Goal: Find specific page/section: Find specific page/section

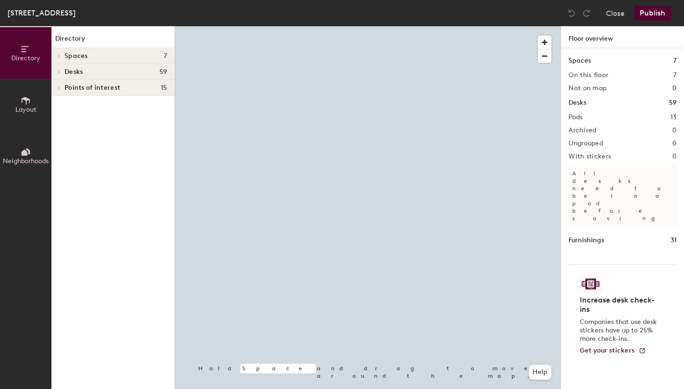
click at [57, 71] on span at bounding box center [58, 72] width 8 height 5
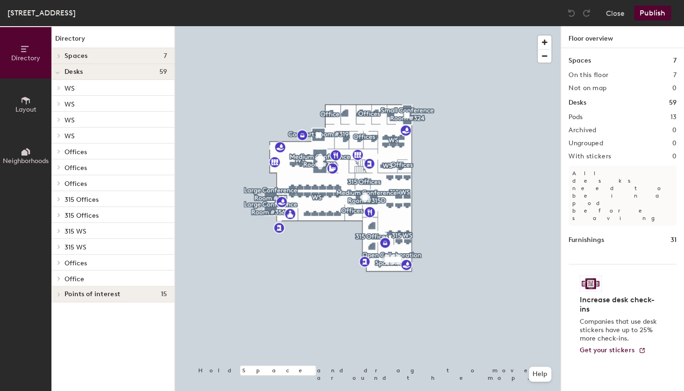
click at [64, 132] on div "WS" at bounding box center [112, 136] width 123 height 16
click at [60, 135] on icon at bounding box center [59, 135] width 4 height 5
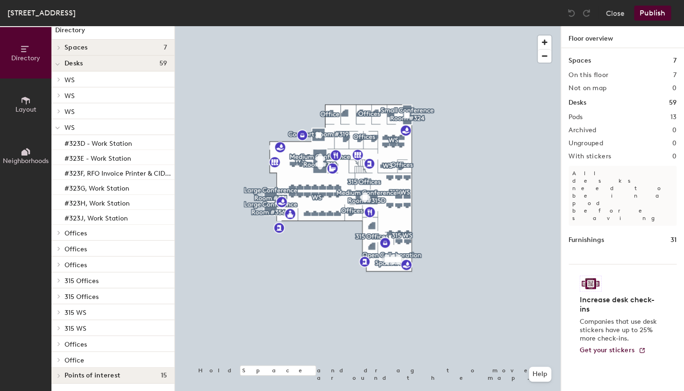
scroll to position [8, 0]
drag, startPoint x: 58, startPoint y: 316, endPoint x: 94, endPoint y: 311, distance: 36.3
click at [59, 315] on div at bounding box center [57, 311] width 12 height 15
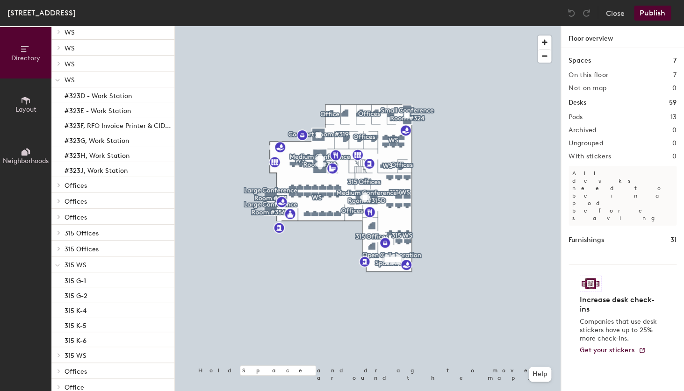
click at [59, 358] on div at bounding box center [57, 354] width 12 height 15
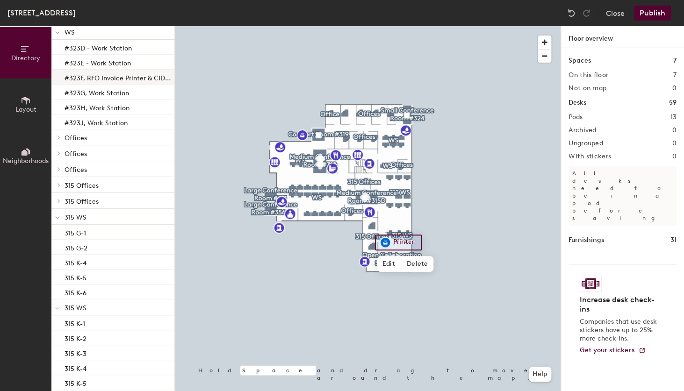
scroll to position [8, 0]
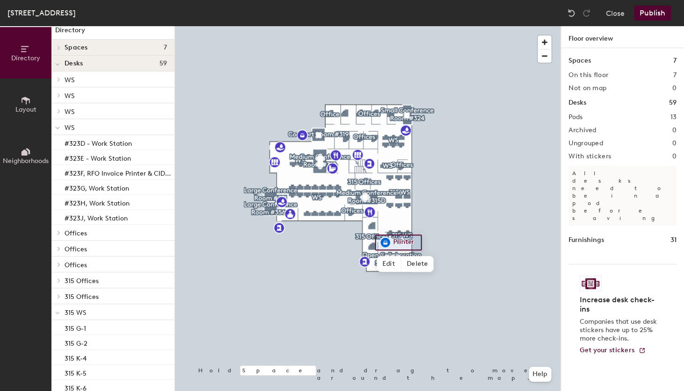
click at [58, 128] on icon at bounding box center [57, 128] width 5 height 4
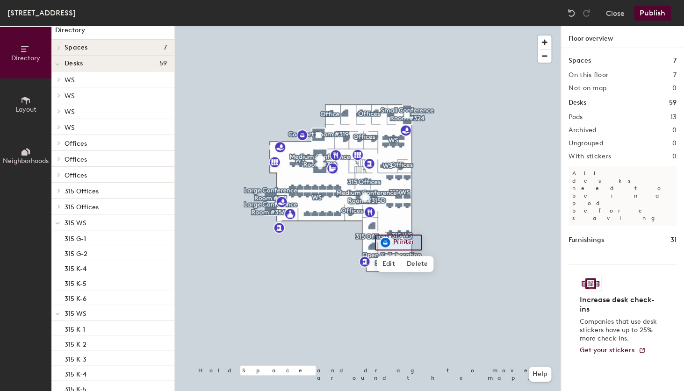
click at [58, 225] on icon at bounding box center [57, 224] width 5 height 4
click at [61, 237] on div at bounding box center [57, 237] width 12 height 15
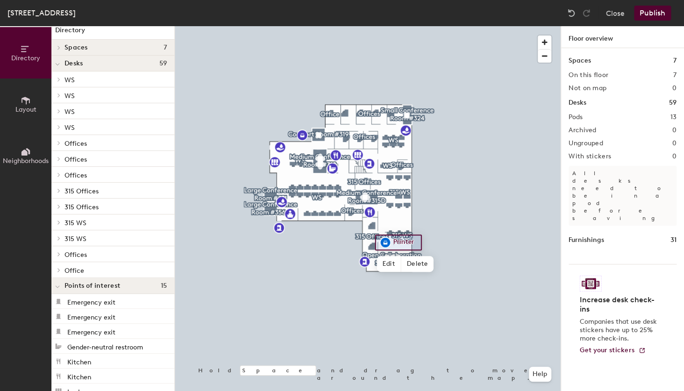
click at [90, 126] on p "WS" at bounding box center [116, 127] width 102 height 12
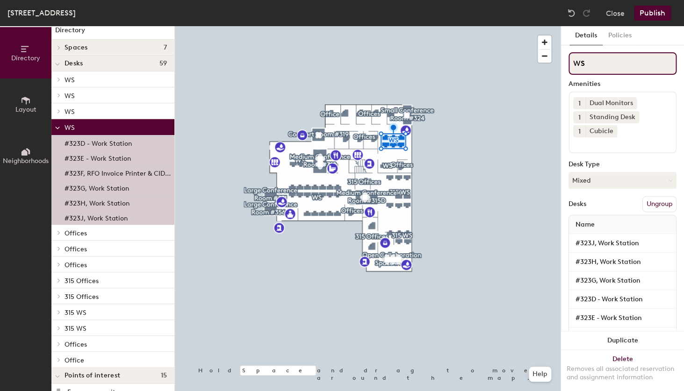
click at [590, 64] on input "WS" at bounding box center [622, 63] width 108 height 22
click at [105, 110] on p "WS" at bounding box center [116, 111] width 102 height 12
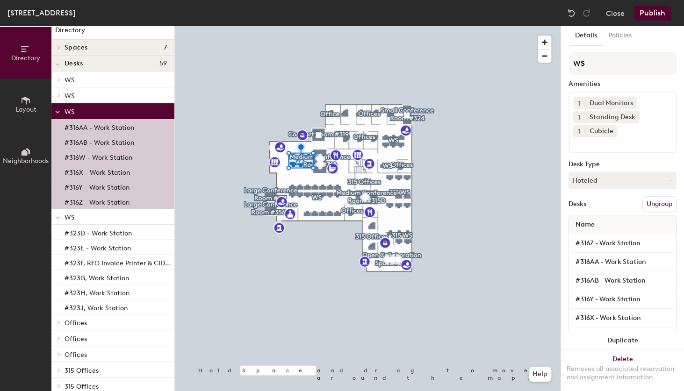
click at [118, 111] on p "WS" at bounding box center [116, 111] width 102 height 12
click at [617, 69] on input "WS" at bounding box center [622, 63] width 108 height 22
click at [74, 94] on span "WS" at bounding box center [70, 96] width 10 height 8
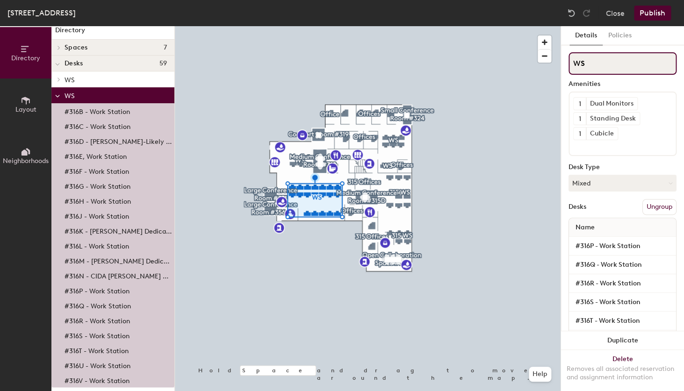
click at [633, 59] on input "WS" at bounding box center [622, 63] width 108 height 22
click at [56, 96] on icon at bounding box center [58, 96] width 4 height 2
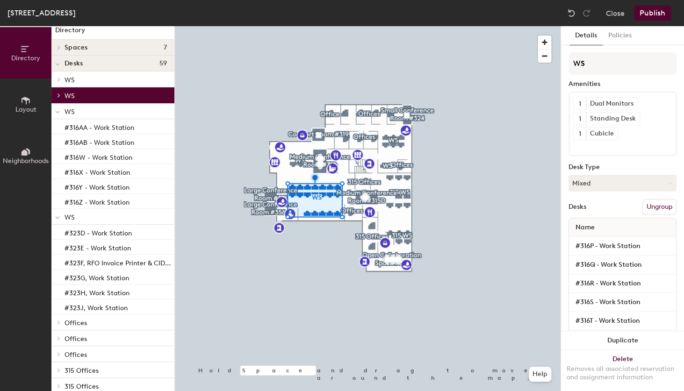
click at [88, 81] on p "WS" at bounding box center [116, 79] width 102 height 12
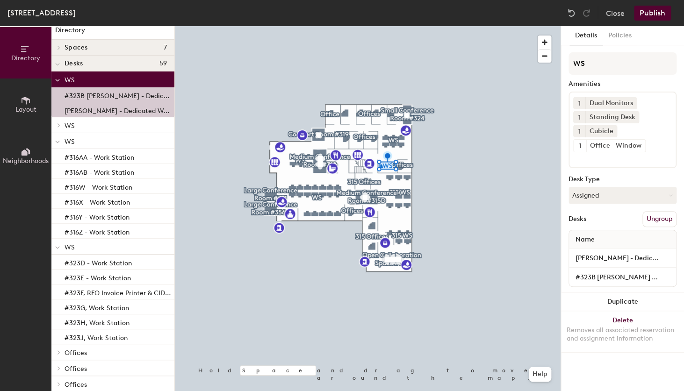
click at [95, 125] on p "WS" at bounding box center [116, 125] width 102 height 12
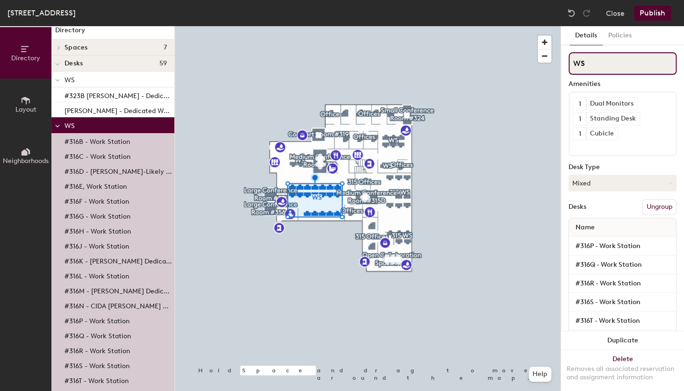
click at [640, 65] on input "WS" at bounding box center [622, 63] width 108 height 22
type input "WS"
click at [616, 15] on button "Close" at bounding box center [615, 13] width 19 height 15
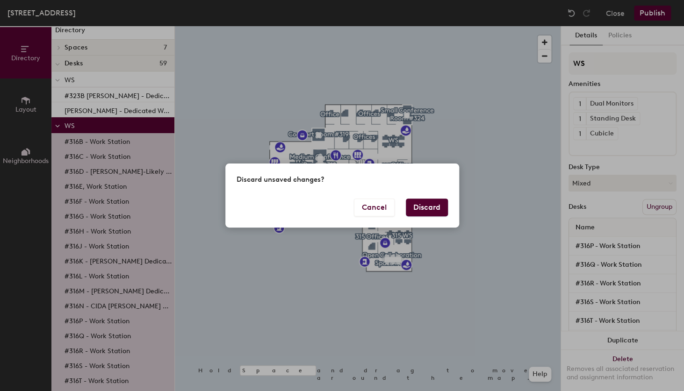
click at [420, 210] on button "Discard" at bounding box center [427, 208] width 42 height 18
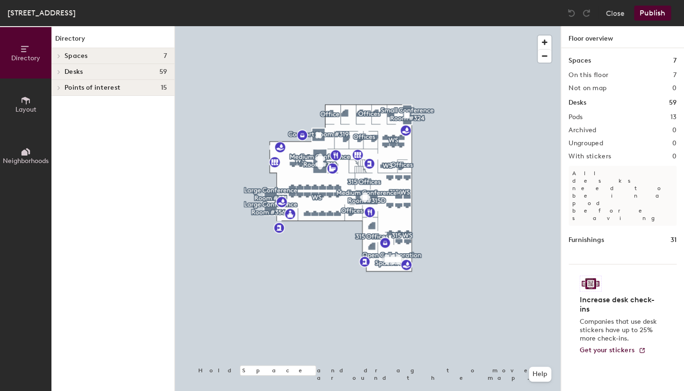
click at [61, 74] on icon at bounding box center [59, 72] width 4 height 5
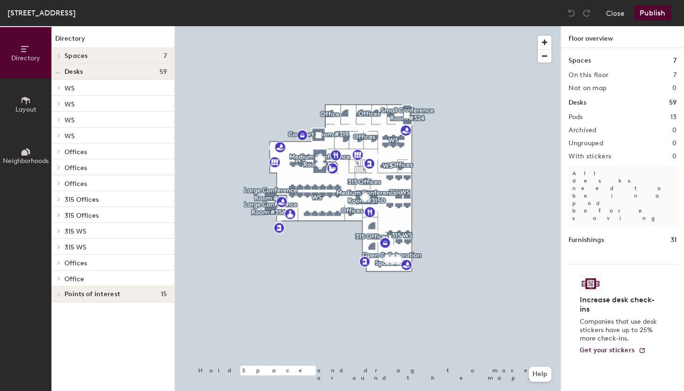
click at [63, 90] on div at bounding box center [58, 88] width 10 height 5
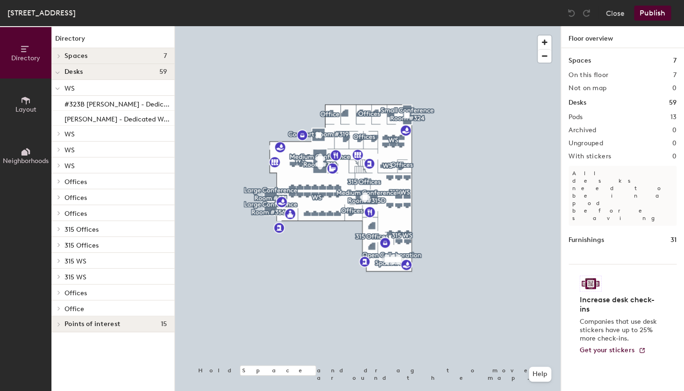
click at [94, 93] on p "WS" at bounding box center [116, 88] width 102 height 12
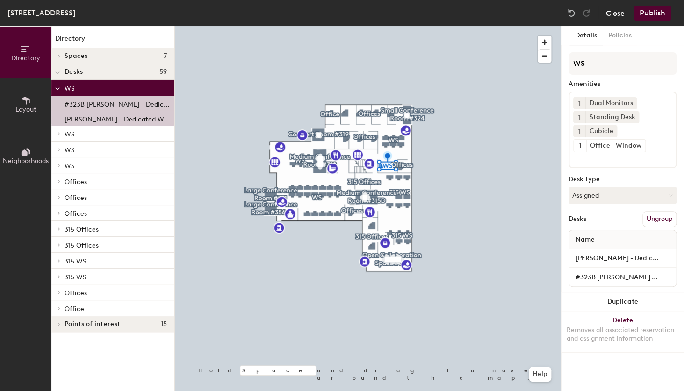
click at [621, 9] on button "Close" at bounding box center [615, 13] width 19 height 15
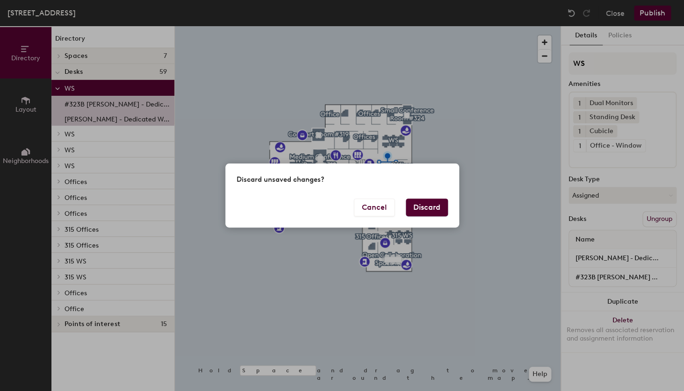
click at [430, 208] on button "Discard" at bounding box center [427, 208] width 42 height 18
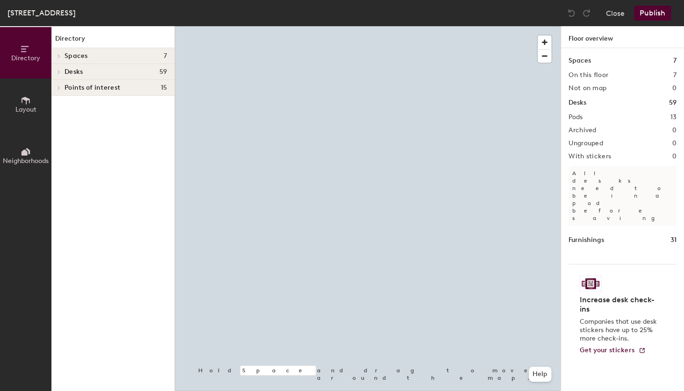
click at [60, 71] on icon at bounding box center [59, 72] width 4 height 5
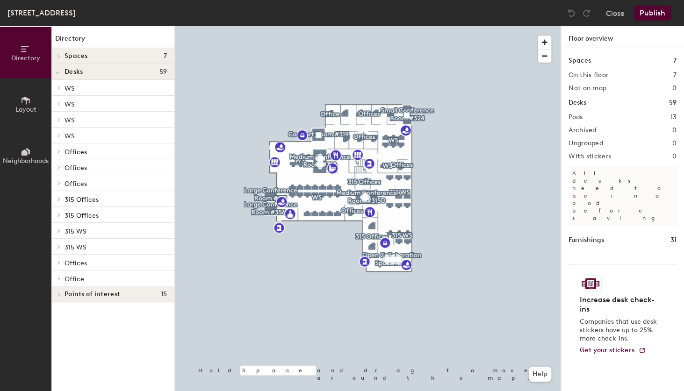
click at [68, 264] on span "Offices" at bounding box center [76, 263] width 22 height 8
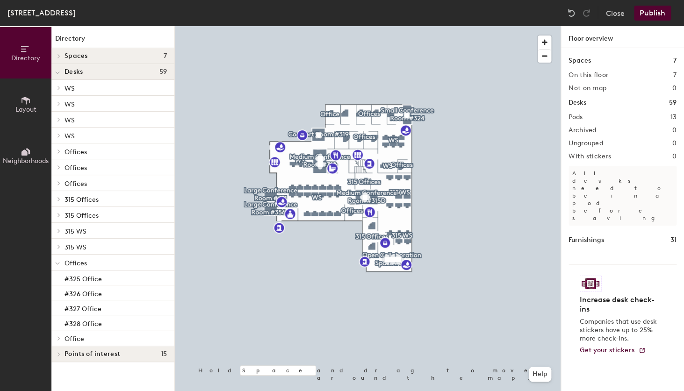
click at [57, 262] on span at bounding box center [57, 263] width 5 height 8
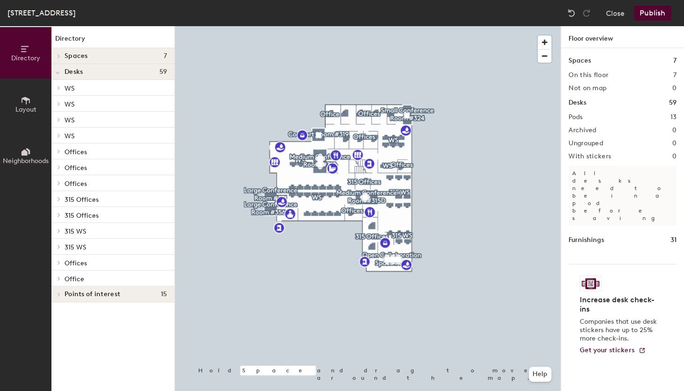
click at [59, 201] on icon at bounding box center [59, 199] width 4 height 5
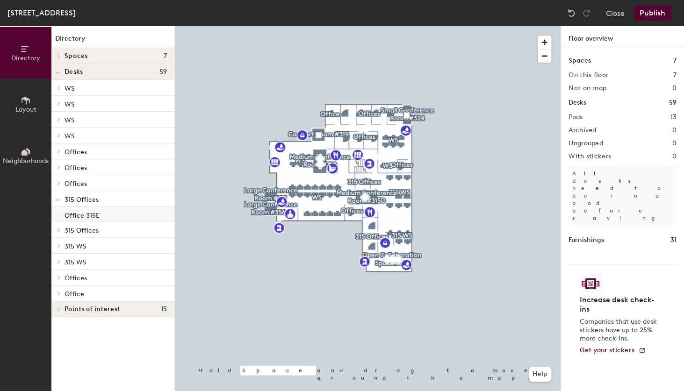
click at [66, 215] on p "Office 315E" at bounding box center [82, 214] width 35 height 11
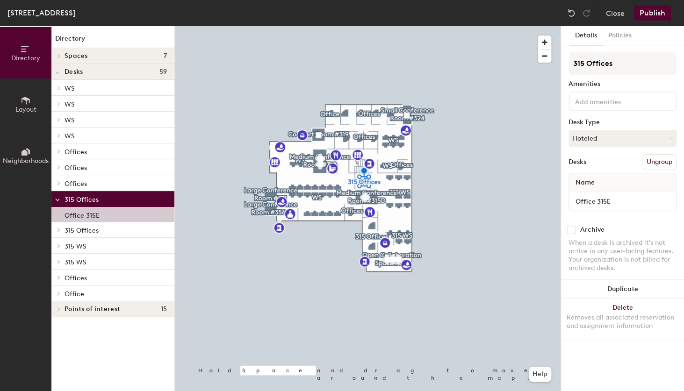
click at [60, 231] on icon at bounding box center [59, 230] width 4 height 5
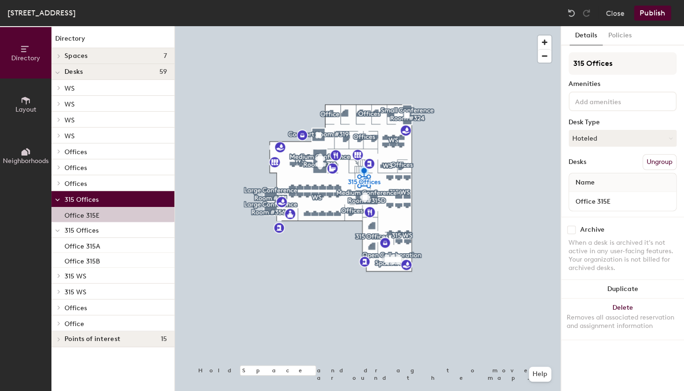
click at [81, 215] on p "Office 315E" at bounding box center [82, 214] width 35 height 11
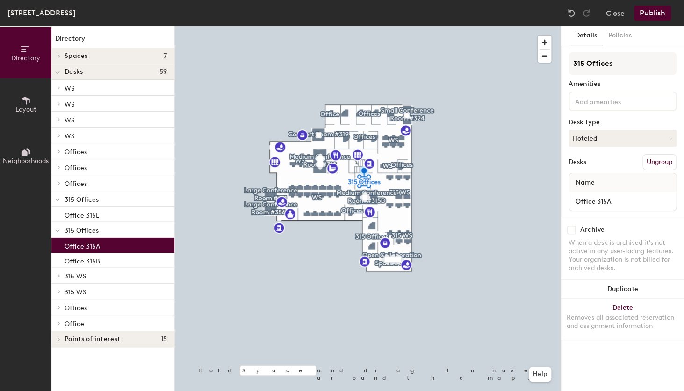
click at [90, 244] on p "Office 315A" at bounding box center [83, 245] width 36 height 11
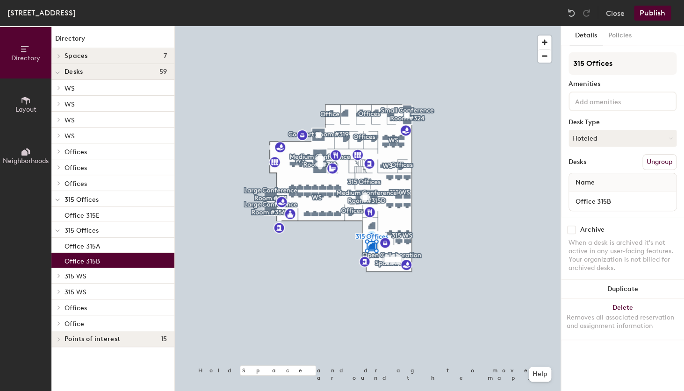
click at [93, 264] on p "Office 315B" at bounding box center [83, 260] width 36 height 11
click at [90, 246] on p "Office 315A" at bounding box center [83, 245] width 36 height 11
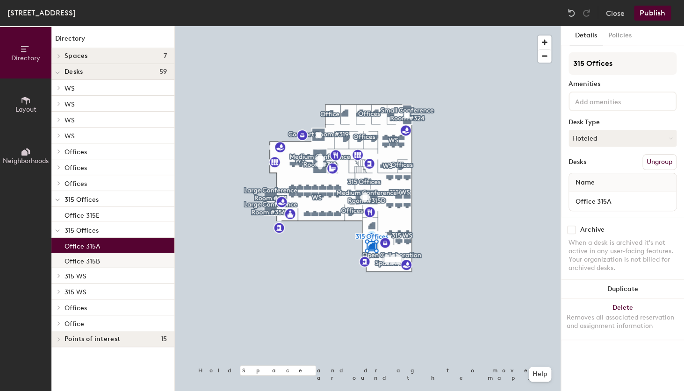
click at [92, 262] on p "Office 315B" at bounding box center [83, 260] width 36 height 11
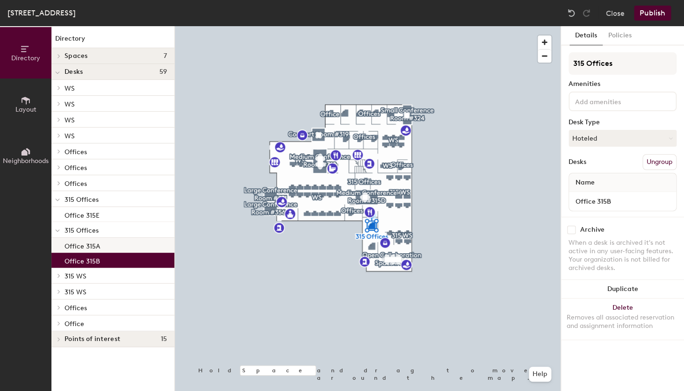
click at [109, 247] on div "Office 315A" at bounding box center [112, 245] width 123 height 15
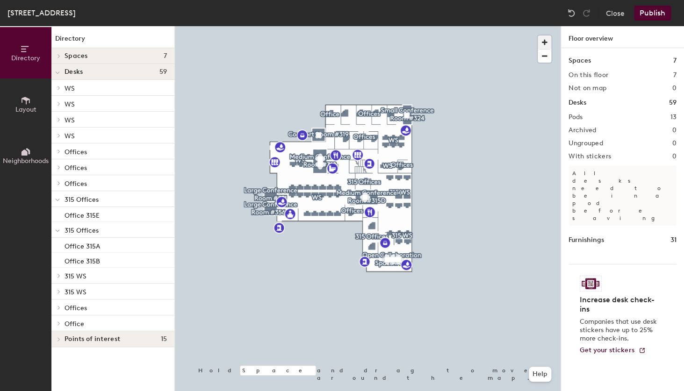
click at [548, 42] on span "button" at bounding box center [545, 43] width 14 height 14
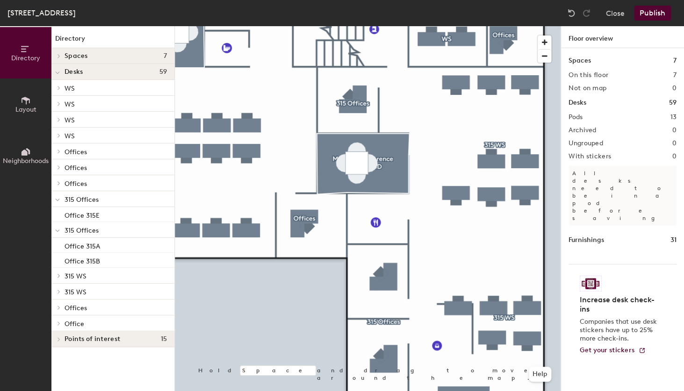
click at [58, 275] on icon at bounding box center [59, 275] width 4 height 5
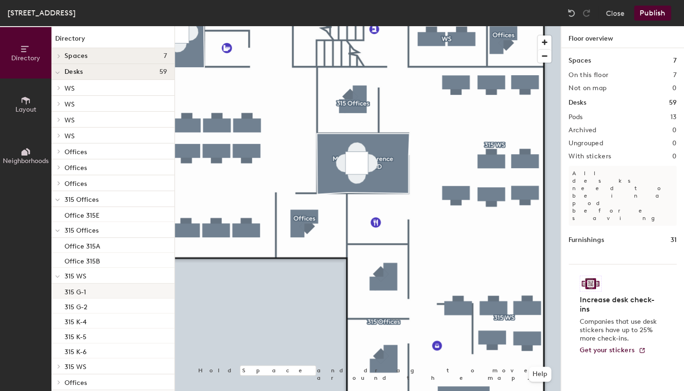
click at [99, 288] on div "315 G-1" at bounding box center [112, 291] width 123 height 15
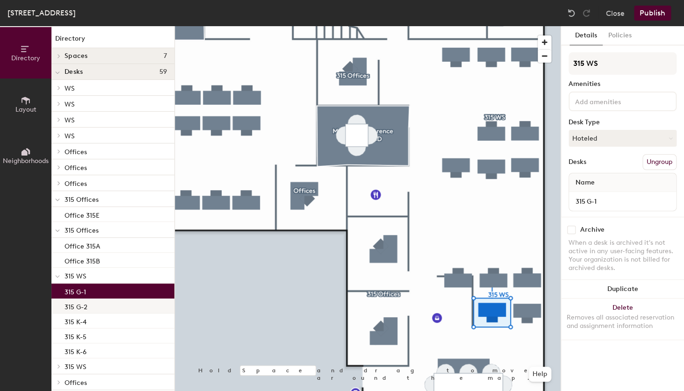
click at [116, 309] on div "315 G-2" at bounding box center [112, 306] width 123 height 15
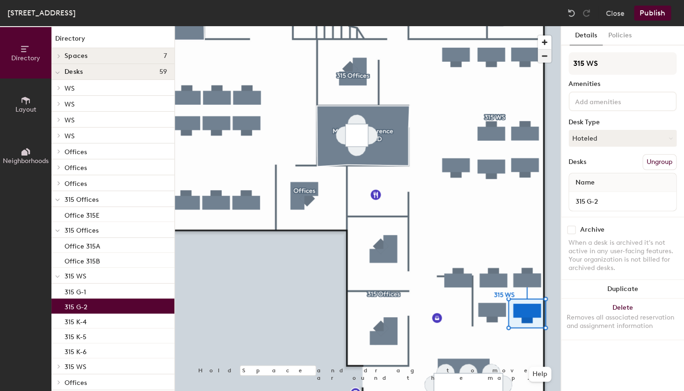
click at [546, 58] on span "button" at bounding box center [545, 56] width 14 height 13
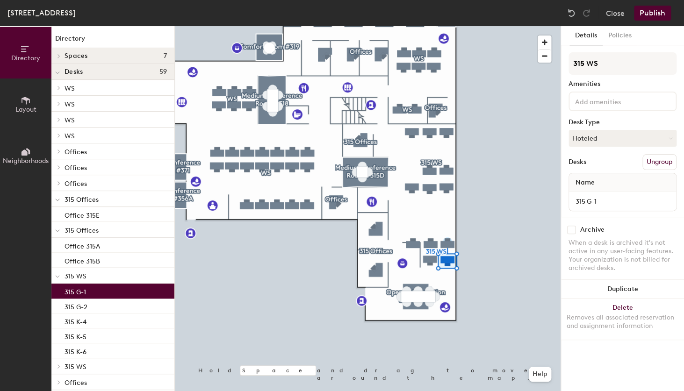
click at [101, 297] on div "315 G-1" at bounding box center [112, 291] width 123 height 15
click at [96, 309] on div "315 G-2" at bounding box center [112, 306] width 123 height 15
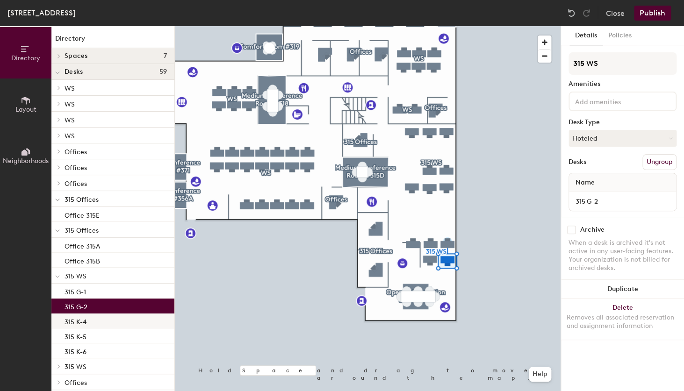
click at [95, 324] on div "315 K-4" at bounding box center [112, 321] width 123 height 15
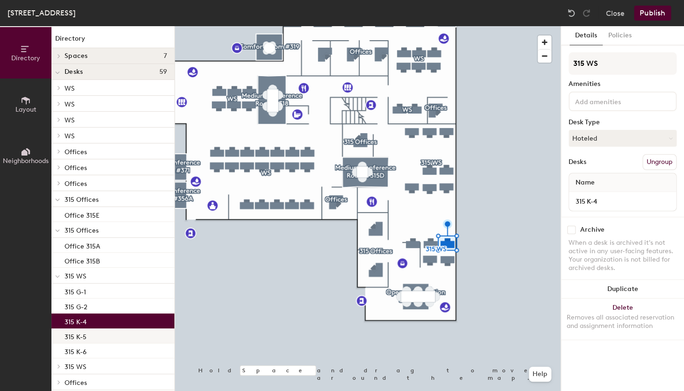
click at [93, 335] on div "315 K-5" at bounding box center [112, 336] width 123 height 15
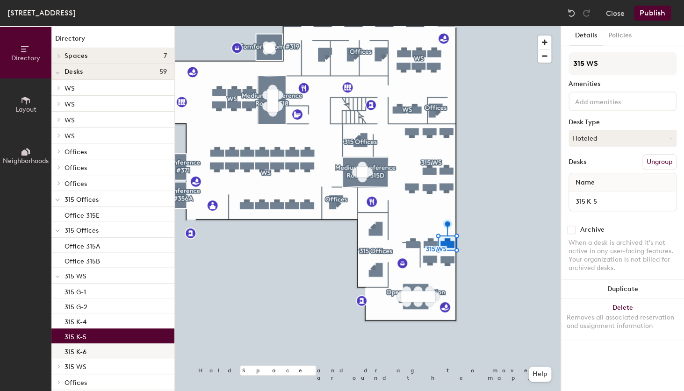
click at [98, 351] on div "315 K-6" at bounding box center [112, 351] width 123 height 15
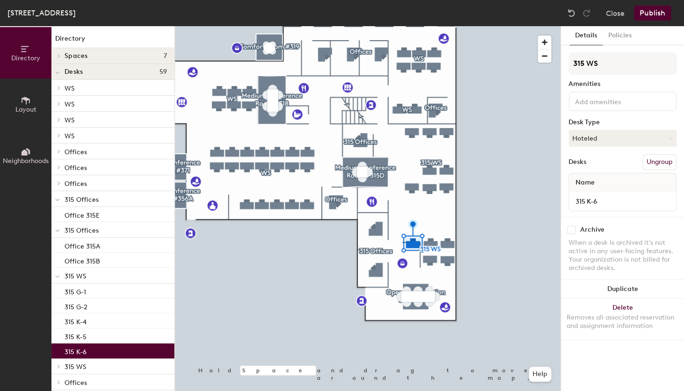
click at [95, 367] on p "315 WS" at bounding box center [116, 366] width 102 height 12
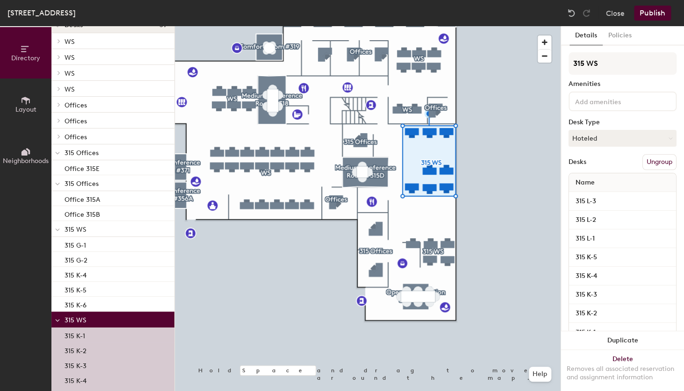
scroll to position [56, 0]
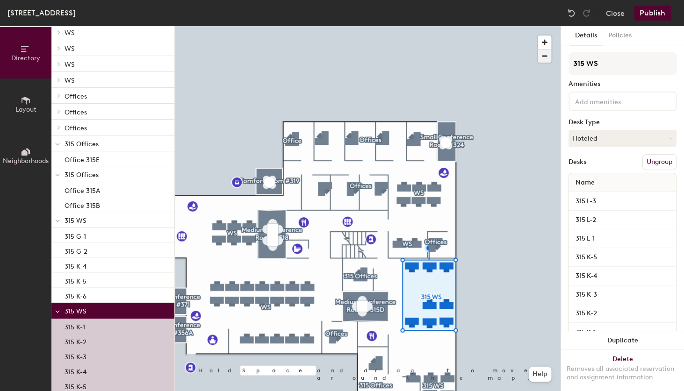
click at [544, 62] on span "button" at bounding box center [545, 56] width 14 height 13
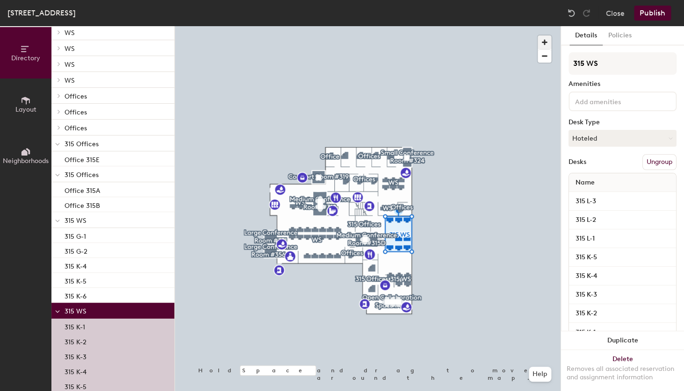
click at [543, 48] on span "button" at bounding box center [545, 43] width 14 height 14
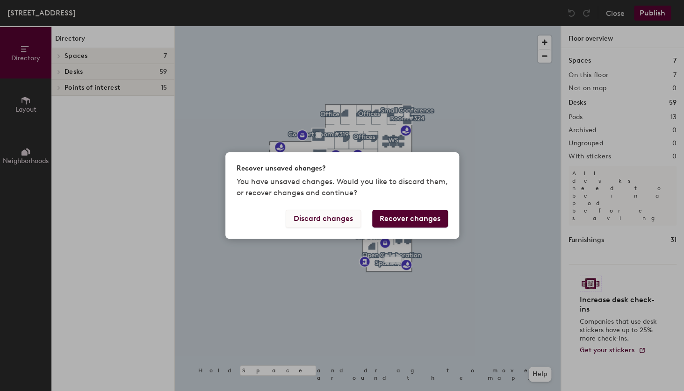
click at [327, 220] on button "Discard changes" at bounding box center [323, 219] width 75 height 18
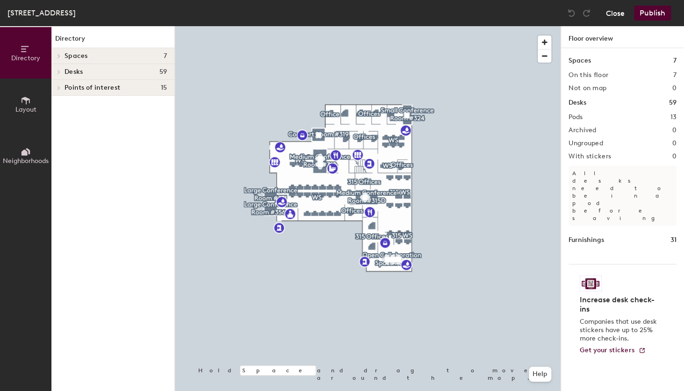
click at [609, 17] on button "Close" at bounding box center [615, 13] width 19 height 15
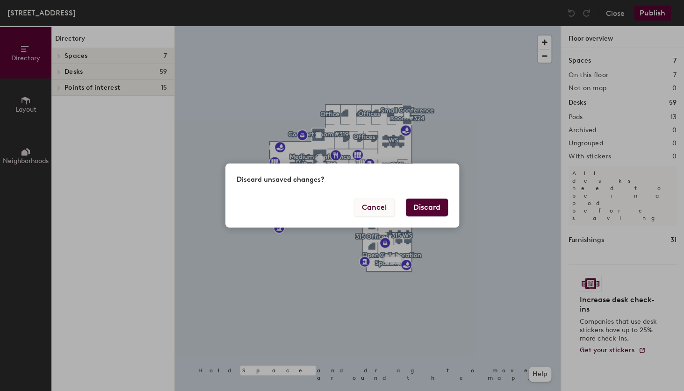
click at [385, 209] on button "Cancel" at bounding box center [374, 208] width 41 height 18
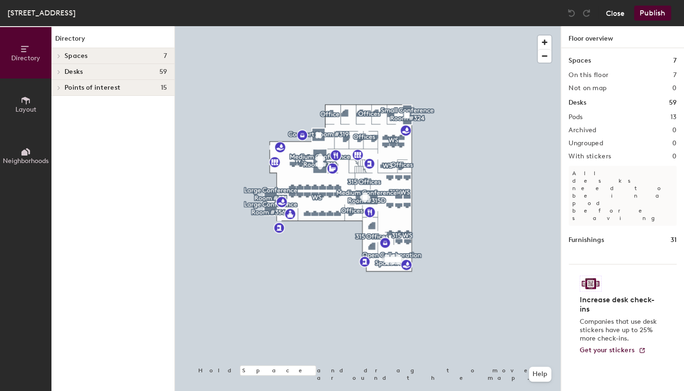
click at [616, 12] on button "Close" at bounding box center [615, 13] width 19 height 15
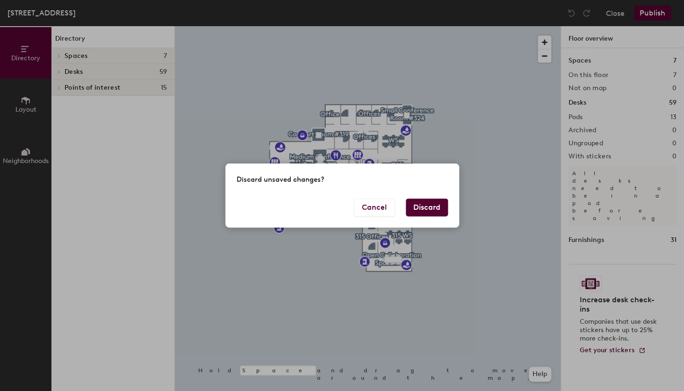
click at [437, 209] on button "Discard" at bounding box center [427, 208] width 42 height 18
